Goal: Book appointment/travel/reservation

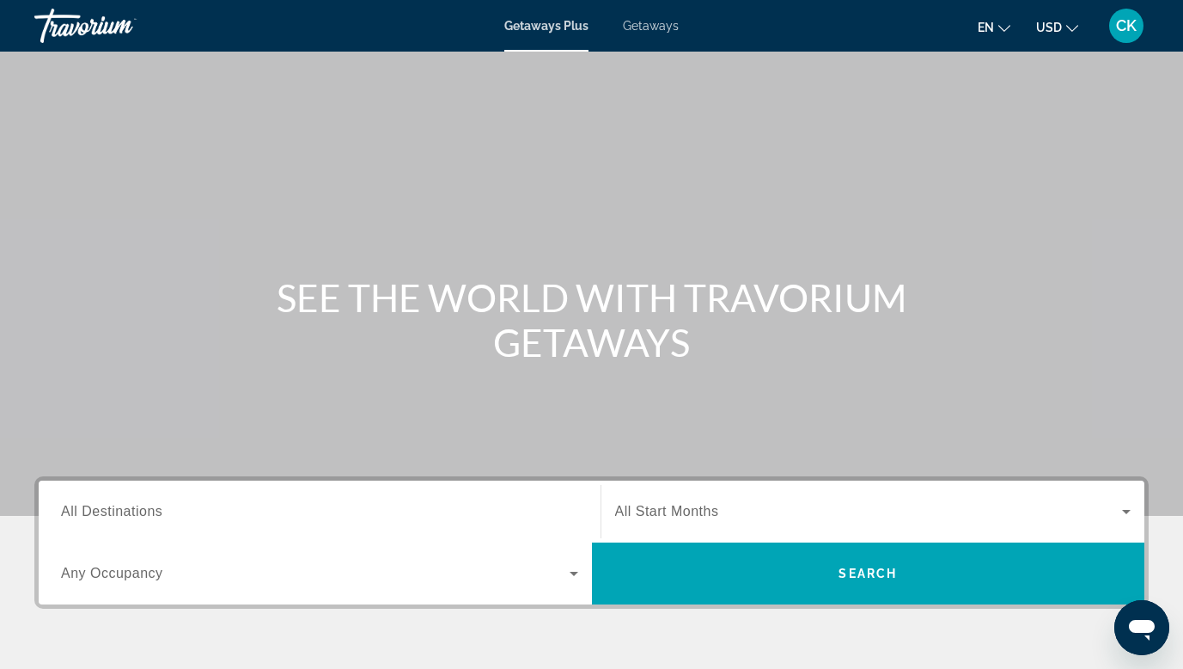
click at [159, 508] on span "All Destinations" at bounding box center [111, 511] width 101 height 15
click at [159, 508] on input "Destination All Destinations" at bounding box center [319, 512] width 517 height 21
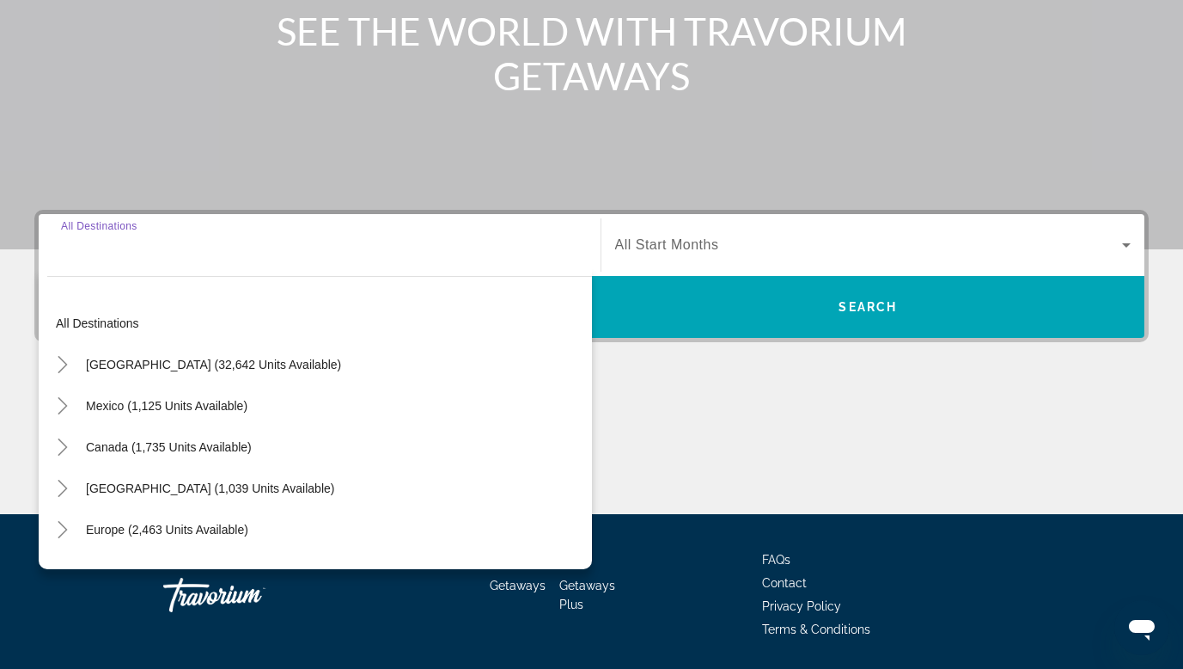
scroll to position [322, 0]
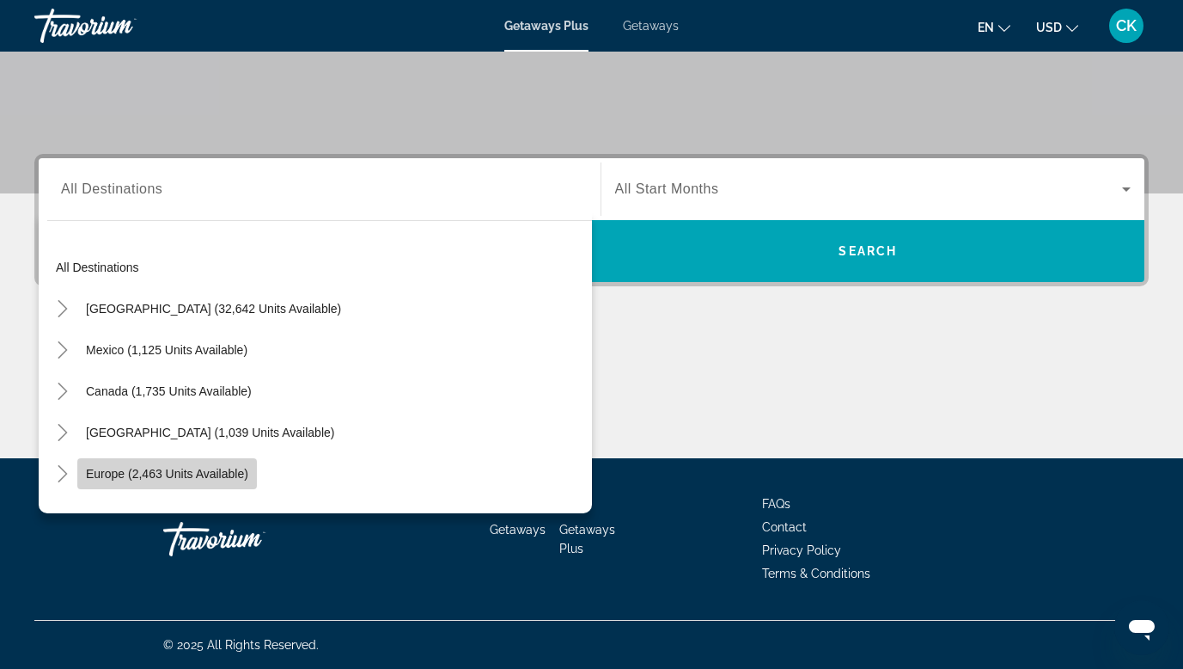
click at [204, 467] on span "Europe (2,463 units available)" at bounding box center [167, 474] width 162 height 14
type input "**********"
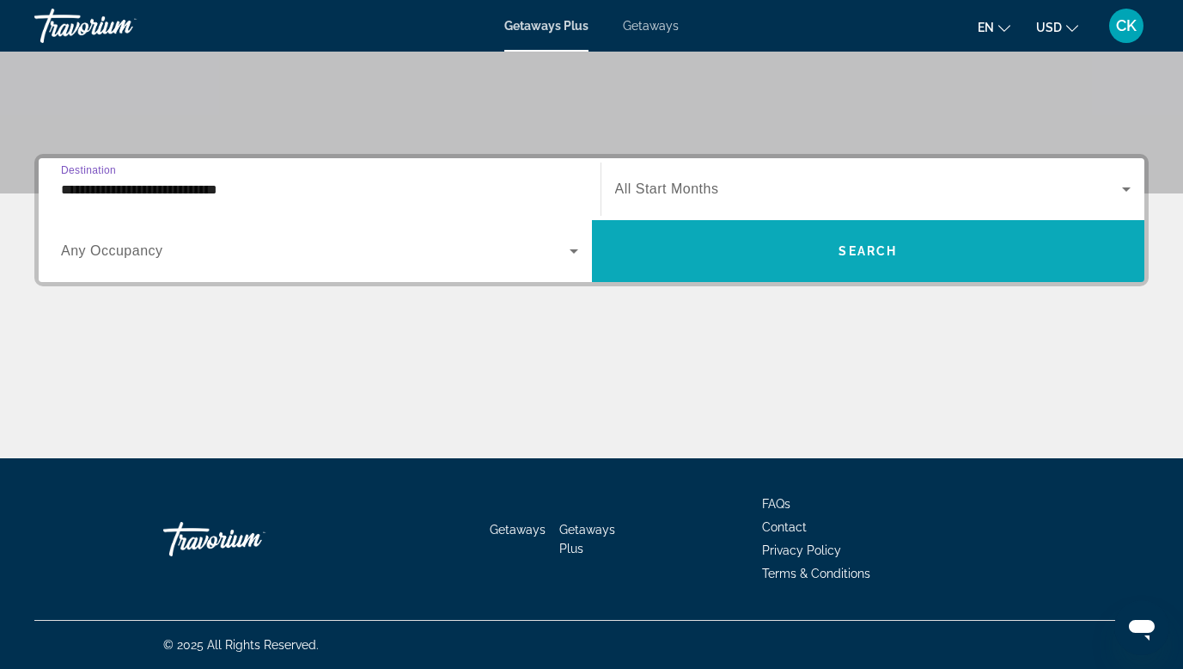
click at [809, 243] on span "Search widget" at bounding box center [868, 250] width 553 height 41
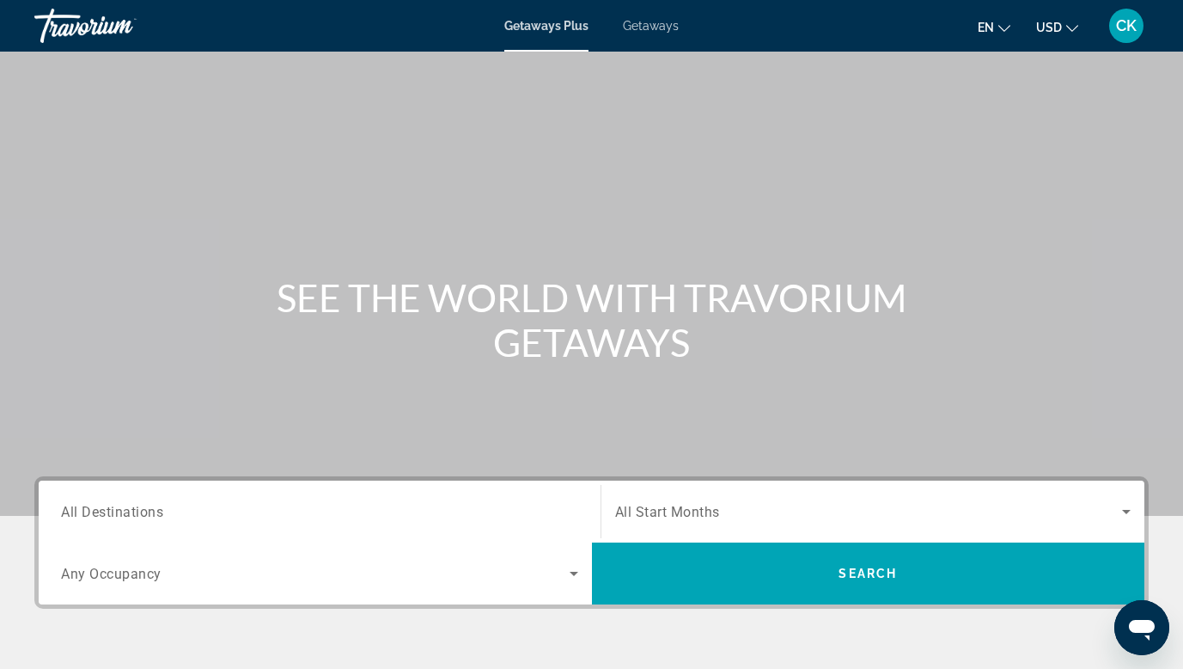
click at [576, 575] on icon "Search widget" at bounding box center [574, 573] width 21 height 21
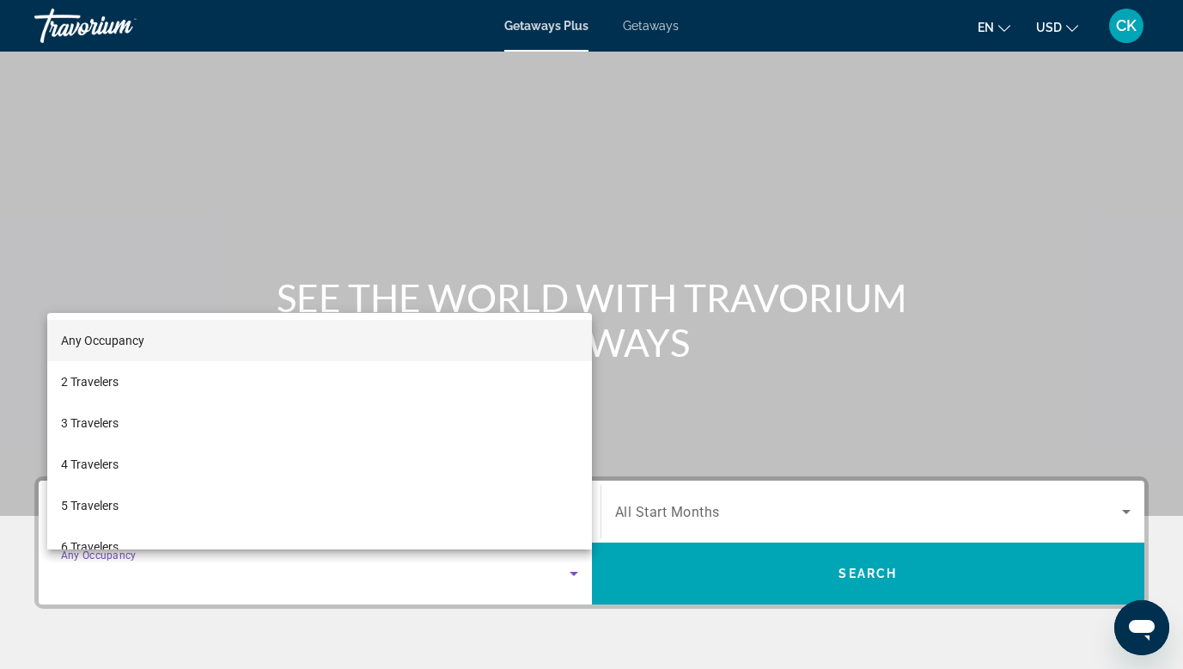
scroll to position [322, 0]
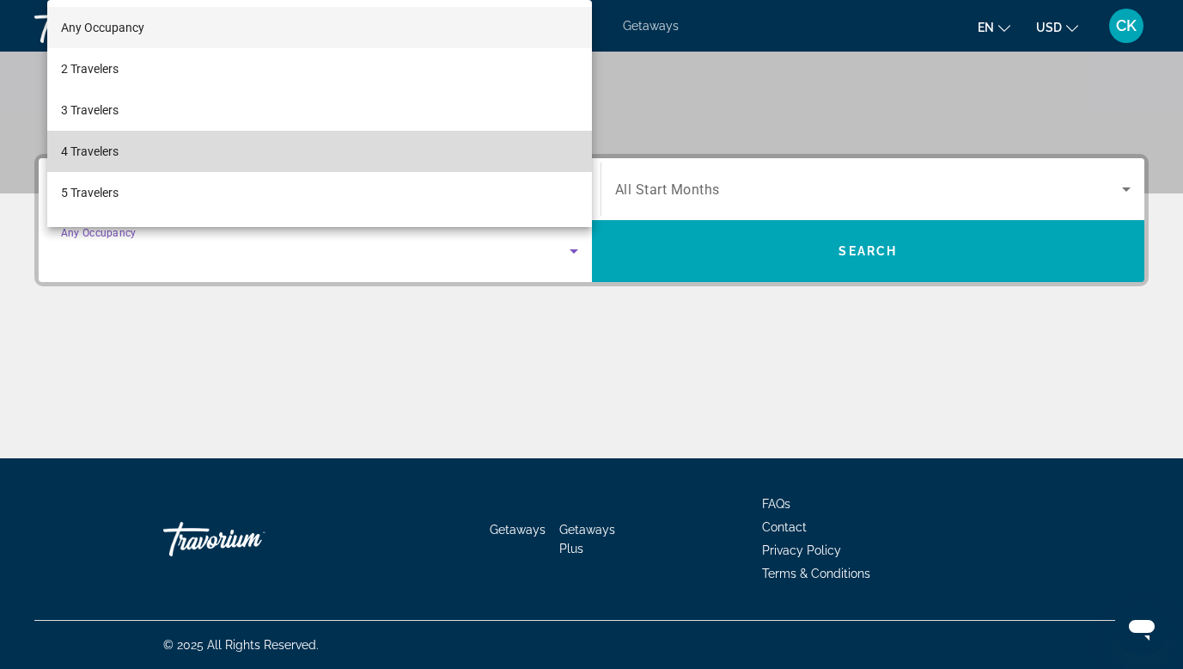
click at [397, 157] on mat-option "4 Travelers" at bounding box center [319, 151] width 545 height 41
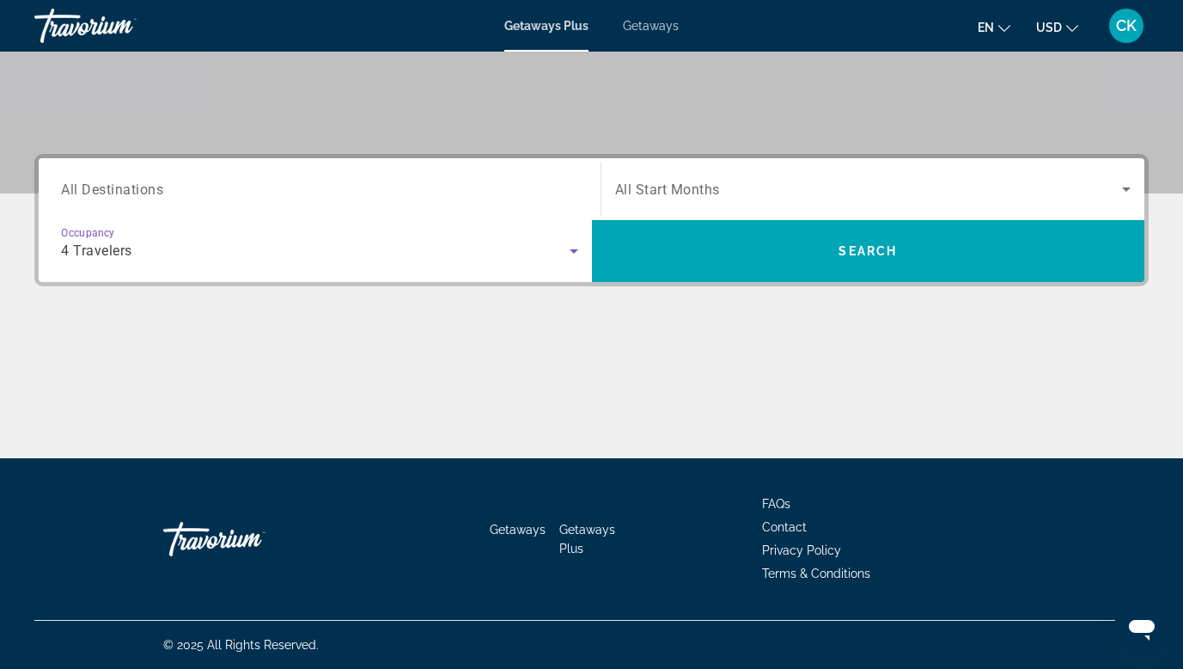
click at [403, 247] on div "4 Travelers" at bounding box center [315, 251] width 509 height 21
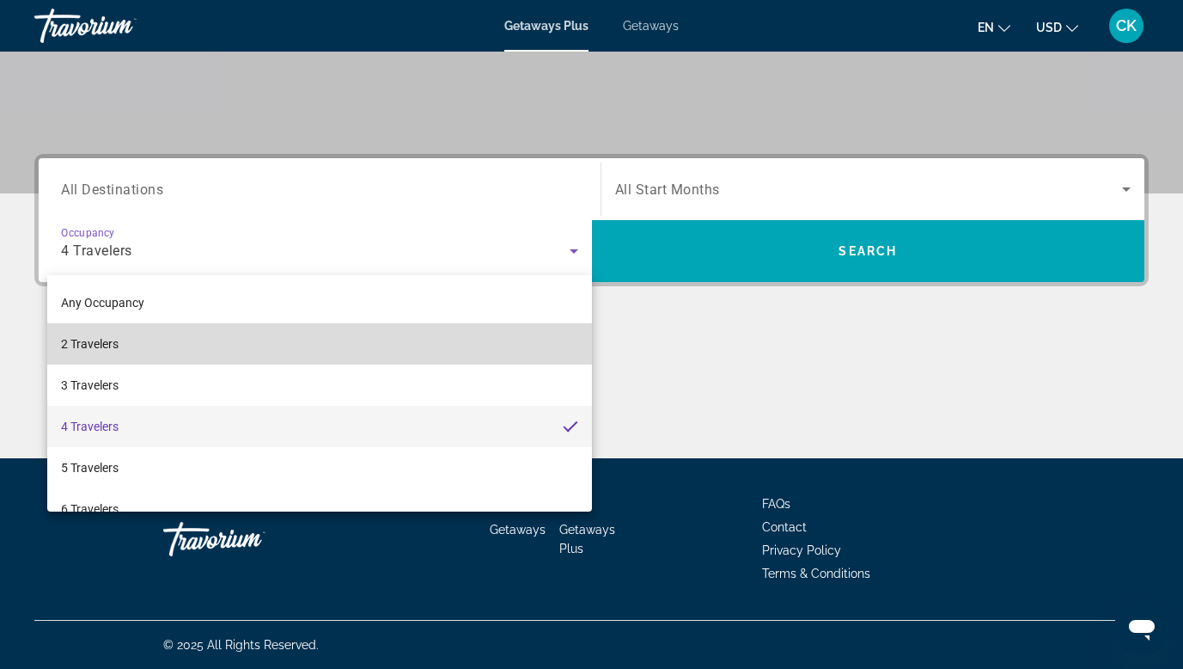
click at [325, 353] on mat-option "2 Travelers" at bounding box center [319, 343] width 545 height 41
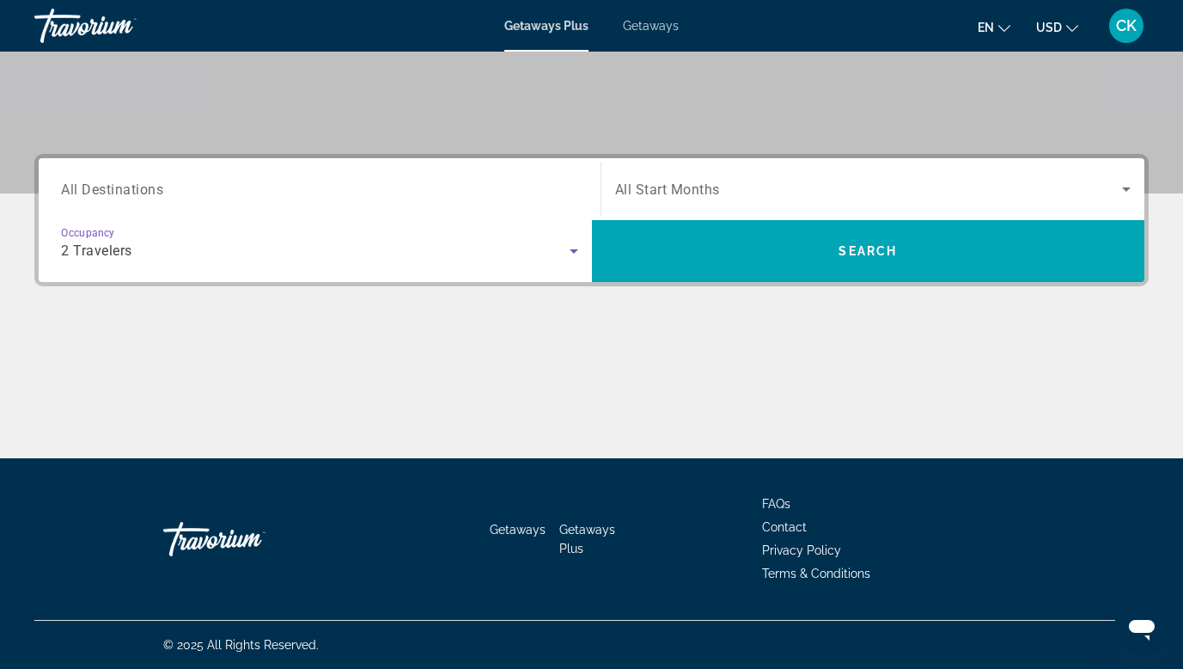
click at [670, 189] on span "All Start Months" at bounding box center [667, 189] width 105 height 16
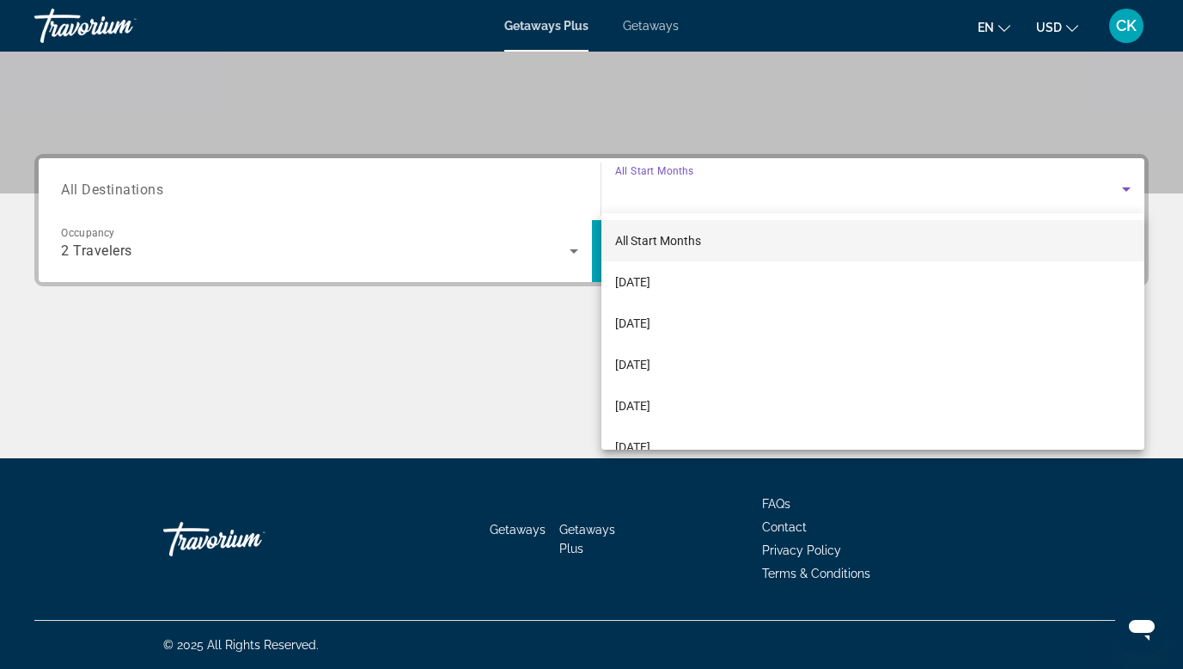
click at [670, 189] on div at bounding box center [591, 334] width 1183 height 669
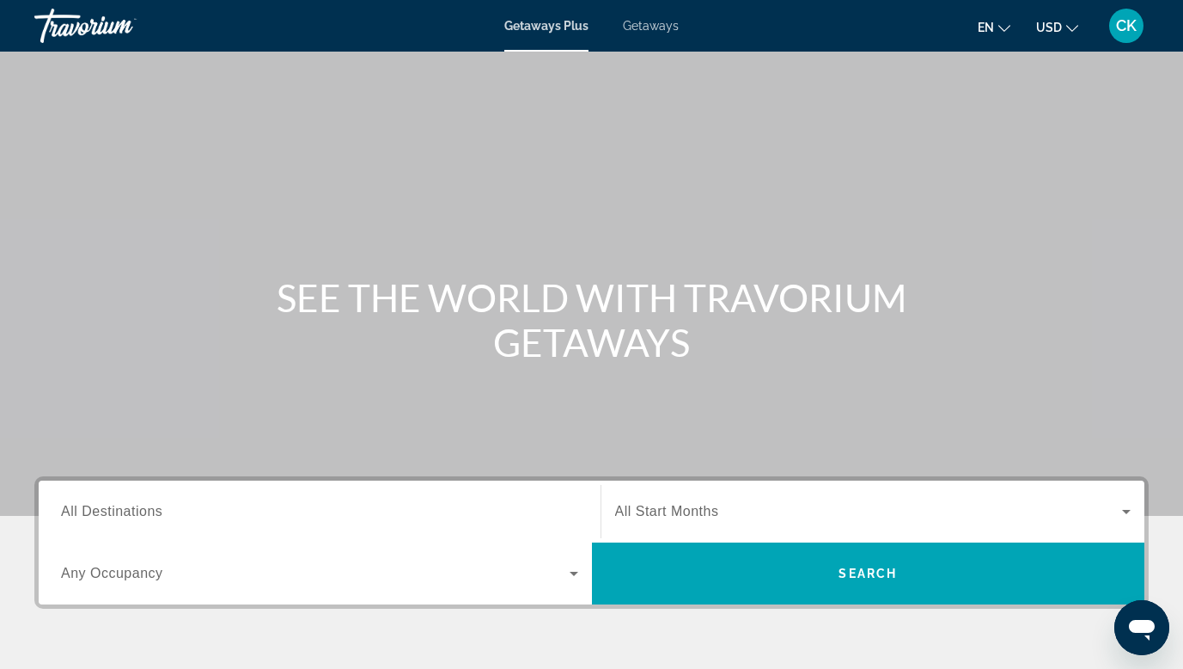
click at [570, 575] on icon "Search widget" at bounding box center [574, 573] width 21 height 21
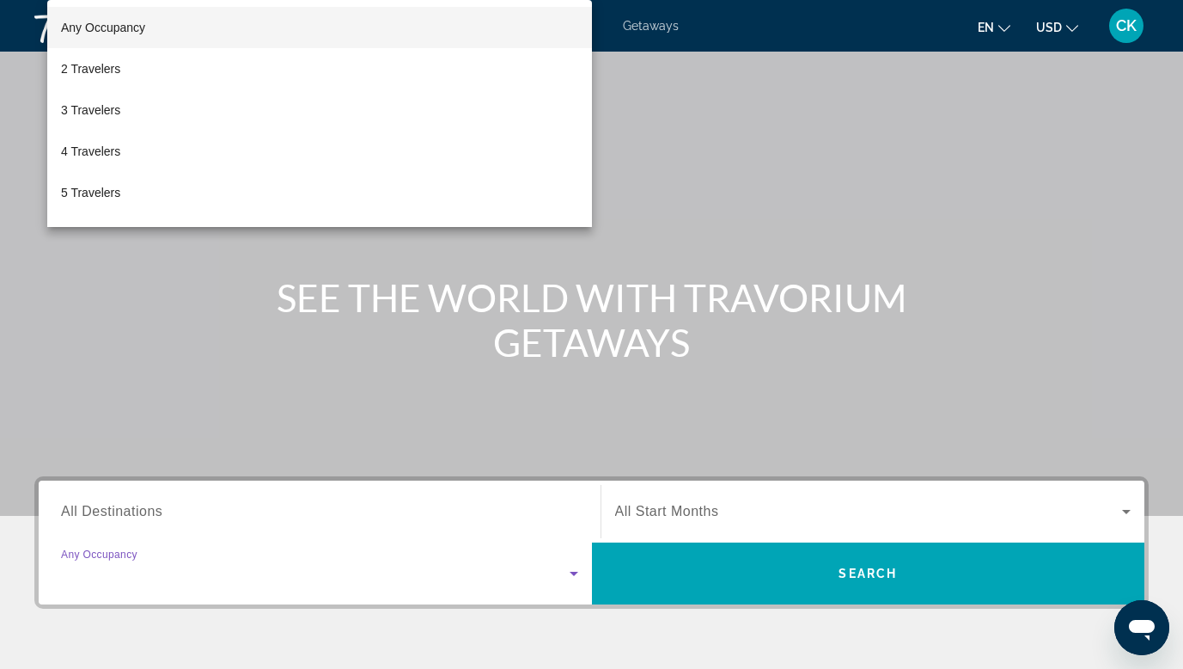
scroll to position [322, 0]
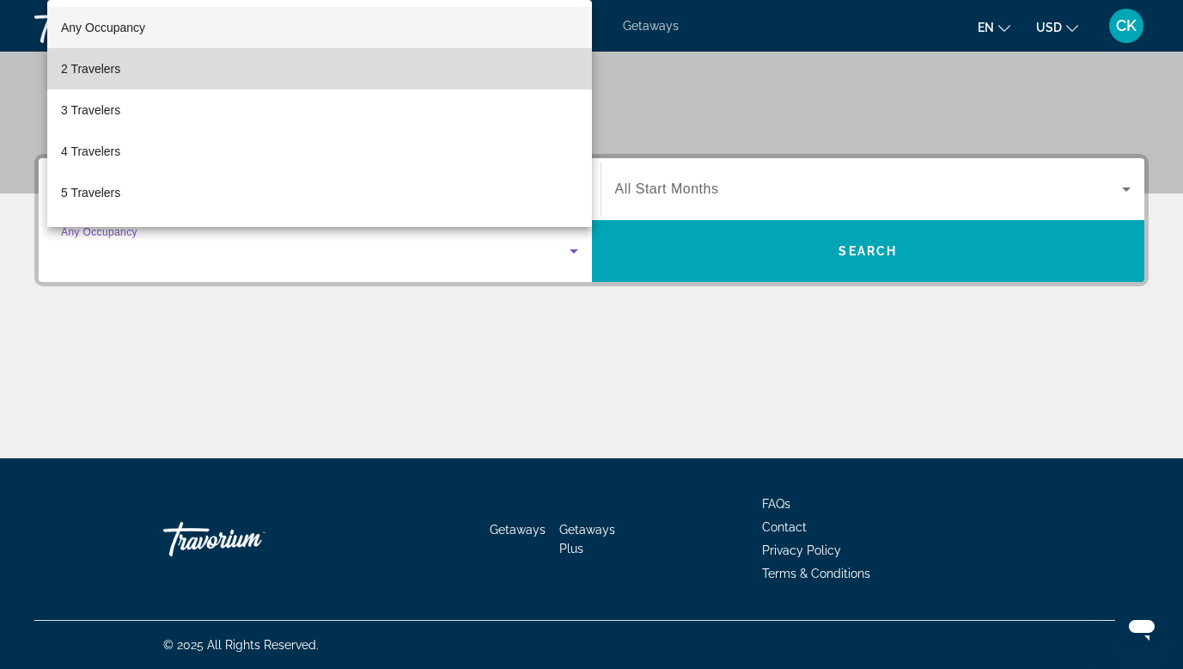
click at [416, 77] on mat-option "2 Travelers" at bounding box center [319, 68] width 545 height 41
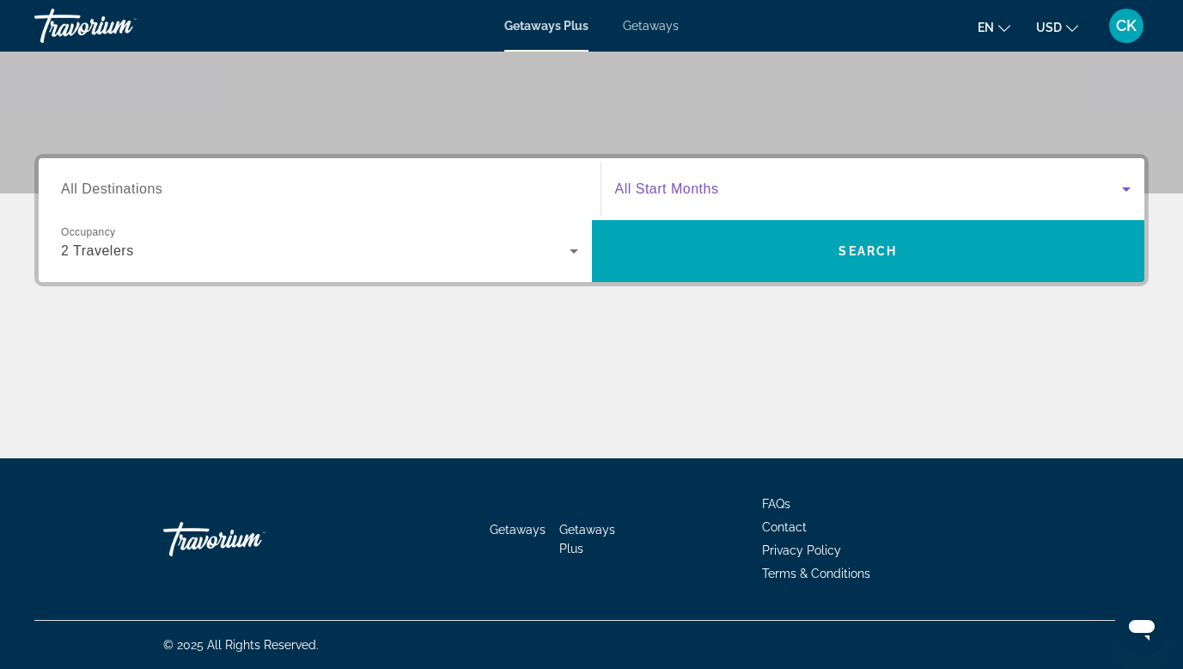
click at [747, 194] on span "Search widget" at bounding box center [869, 189] width 508 height 21
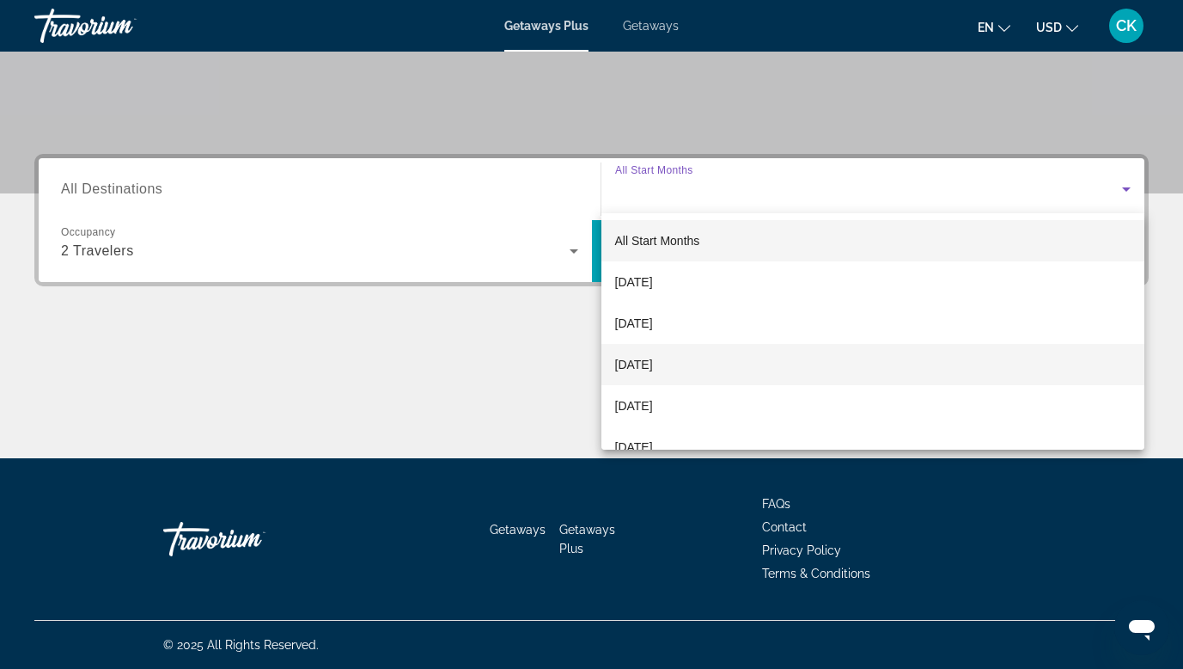
click at [719, 357] on mat-option "November 2025" at bounding box center [874, 364] width 544 height 41
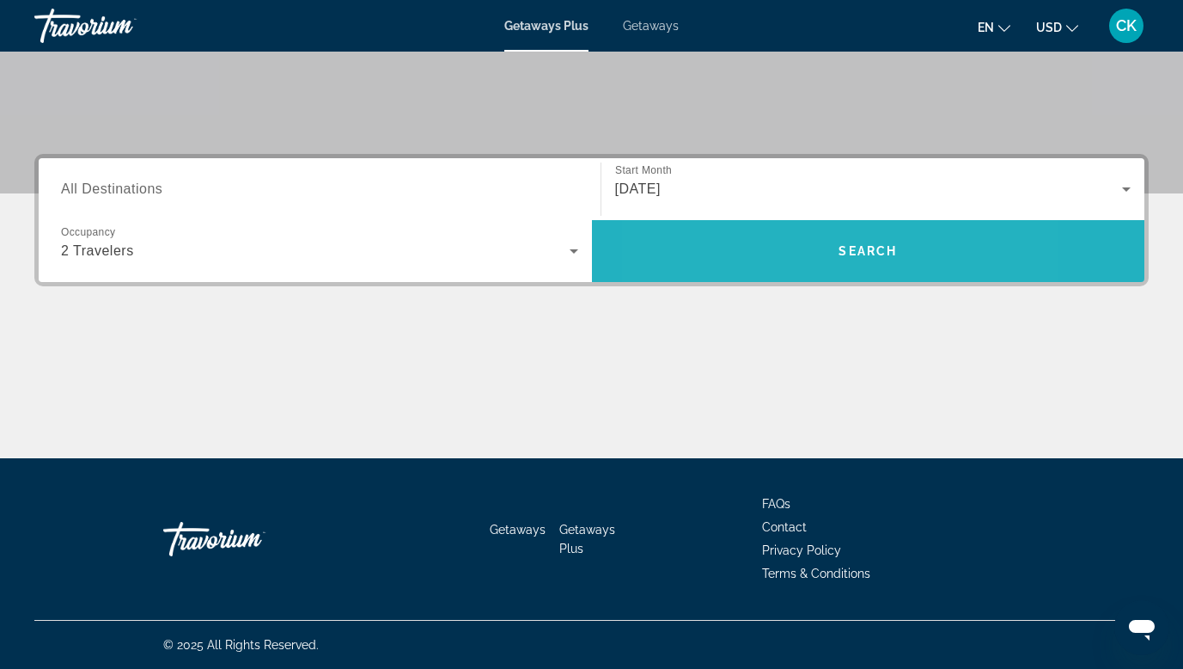
click at [775, 267] on span "Search widget" at bounding box center [868, 250] width 553 height 41
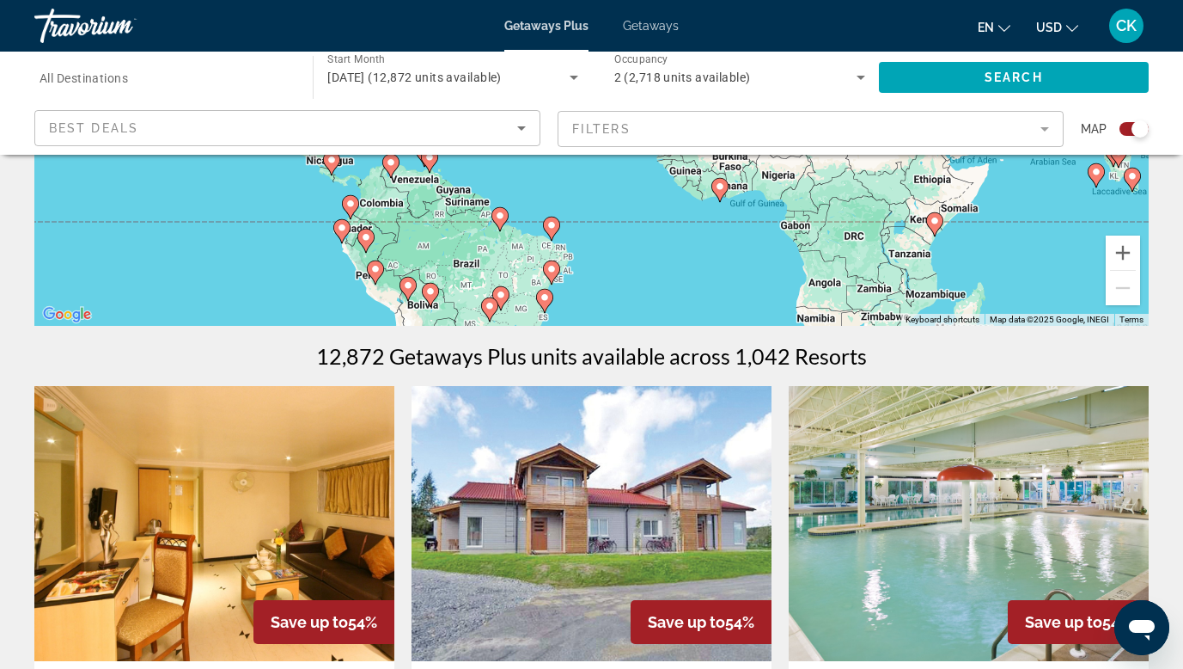
scroll to position [392, 0]
